Goal: Find specific page/section: Find specific page/section

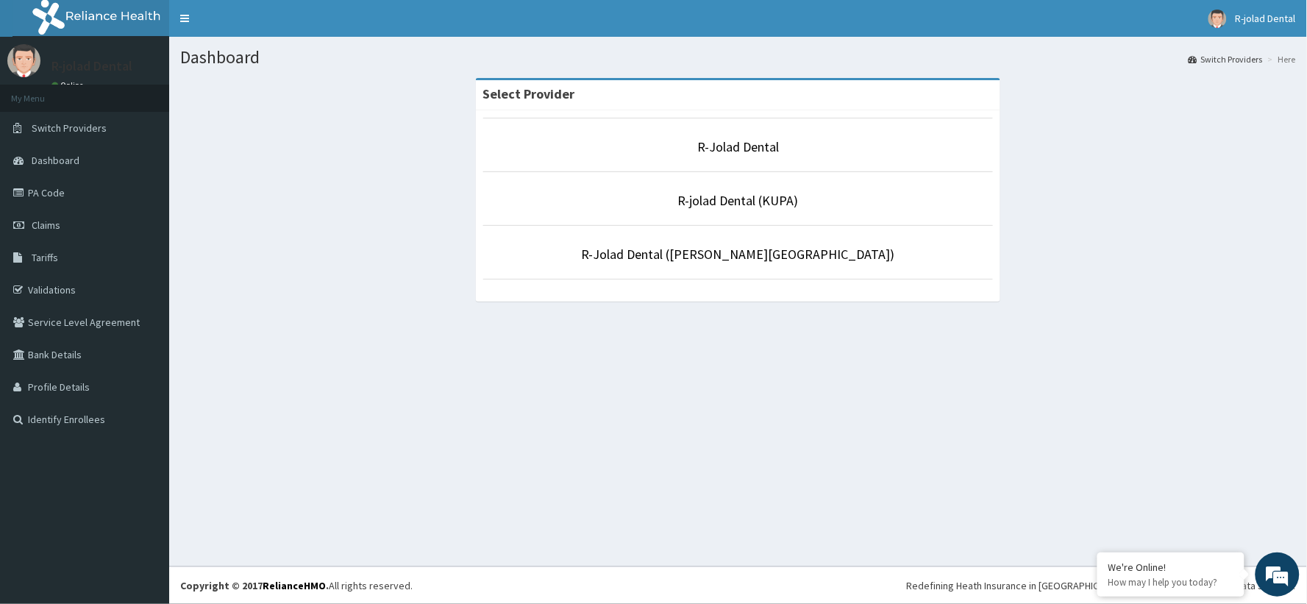
click at [52, 194] on link "PA Code" at bounding box center [84, 193] width 169 height 32
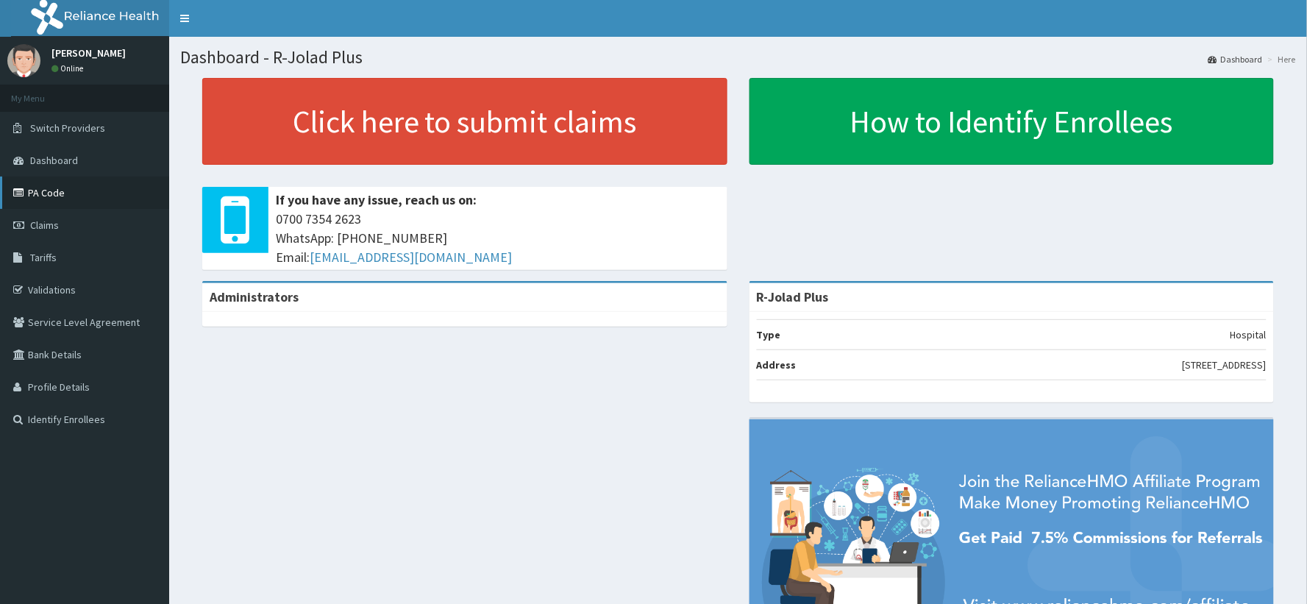
click at [46, 185] on link "PA Code" at bounding box center [84, 193] width 169 height 32
